Goal: Transaction & Acquisition: Purchase product/service

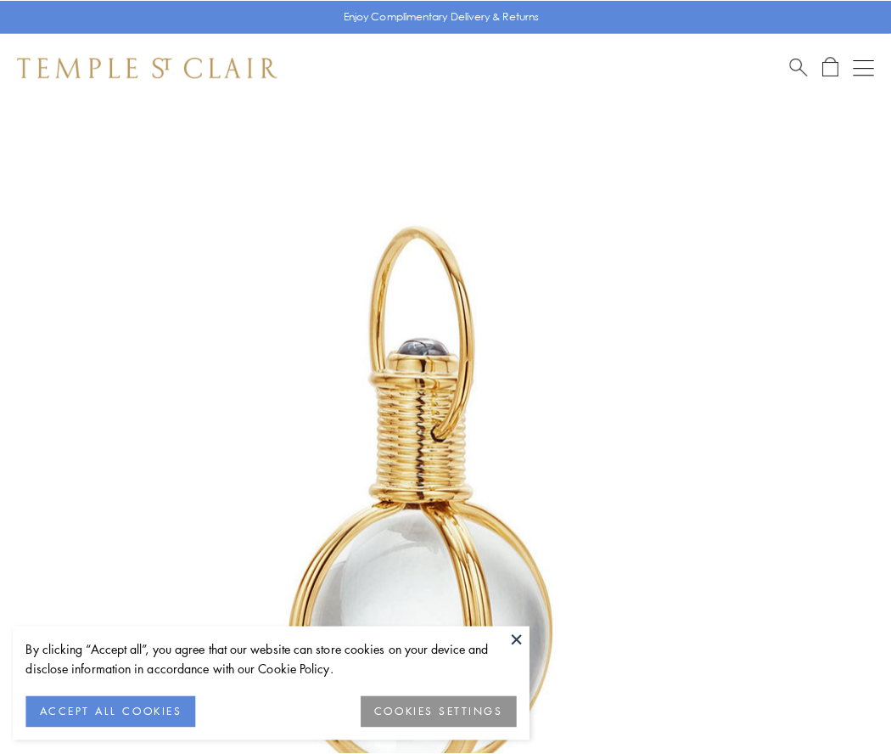
scroll to position [443, 0]
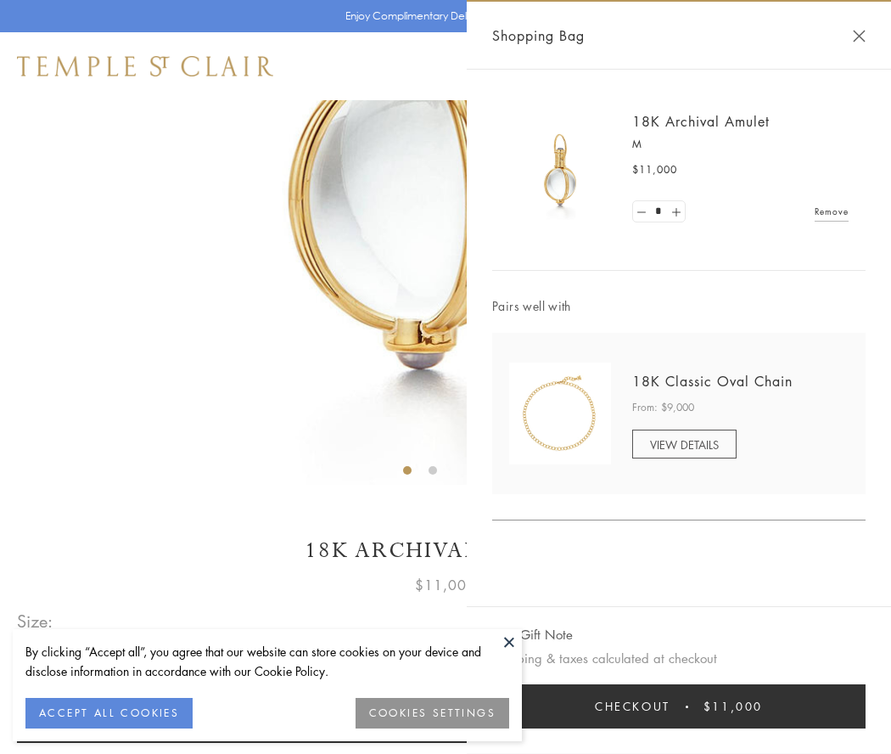
click at [679, 706] on button "Checkout $11,000" at bounding box center [679, 706] width 374 height 44
